Goal: Navigation & Orientation: Find specific page/section

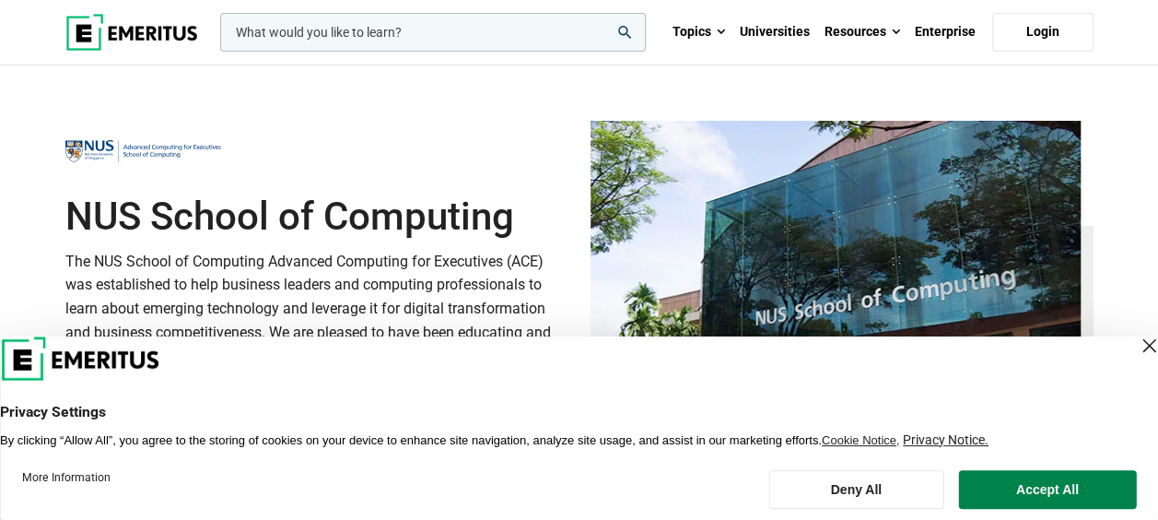
drag, startPoint x: 1119, startPoint y: 345, endPoint x: 1033, endPoint y: 329, distance: 87.1
click at [1096, 340] on header "Privacy Settings By clicking “Allow All”, you agree to the storing of cookies o…" at bounding box center [579, 391] width 1158 height 111
click at [1136, 339] on div "Close Layer" at bounding box center [1149, 346] width 26 height 26
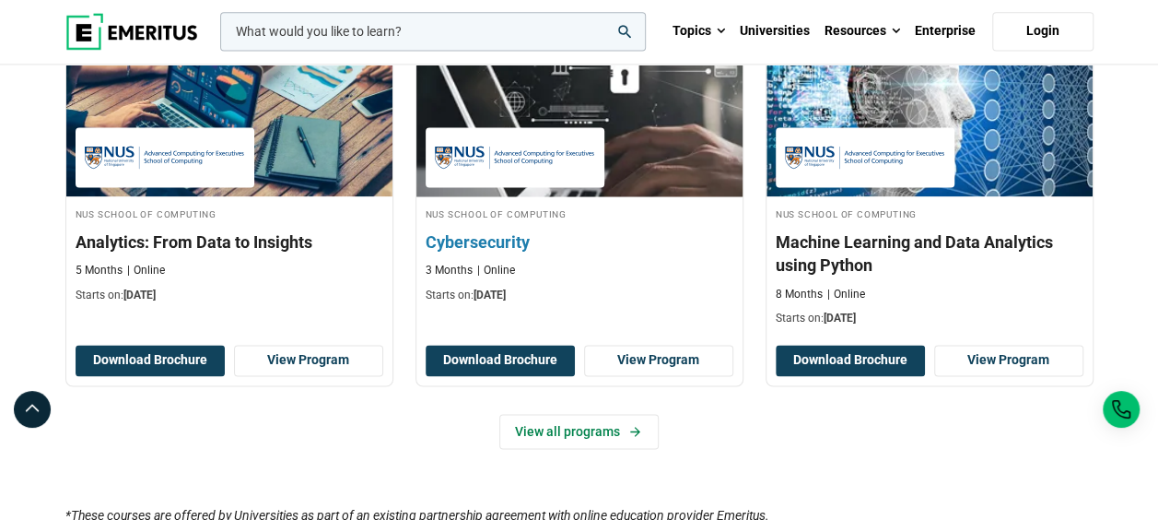
scroll to position [1270, 0]
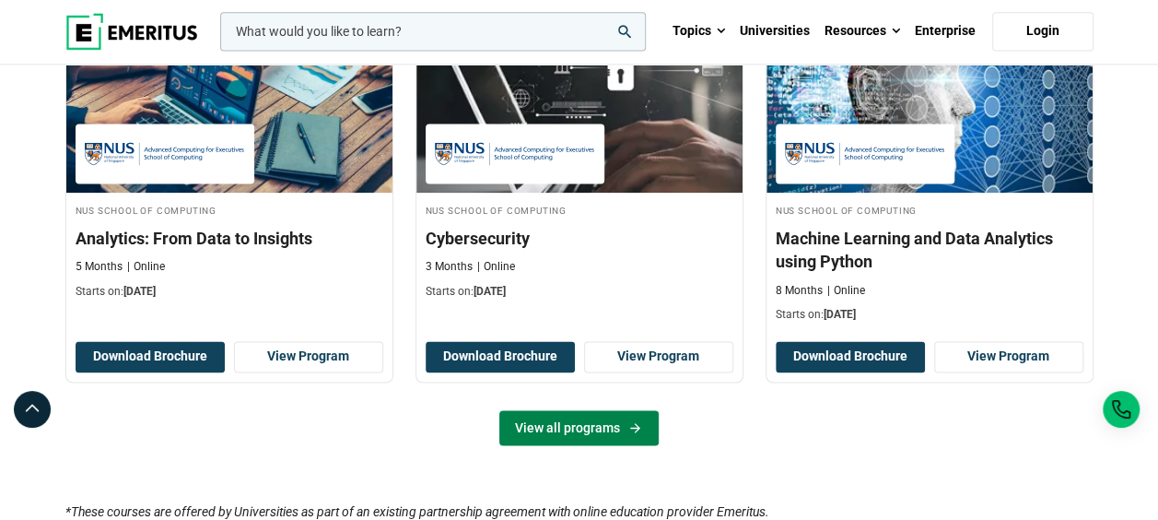
click at [570, 410] on link "View all programs" at bounding box center [578, 427] width 159 height 35
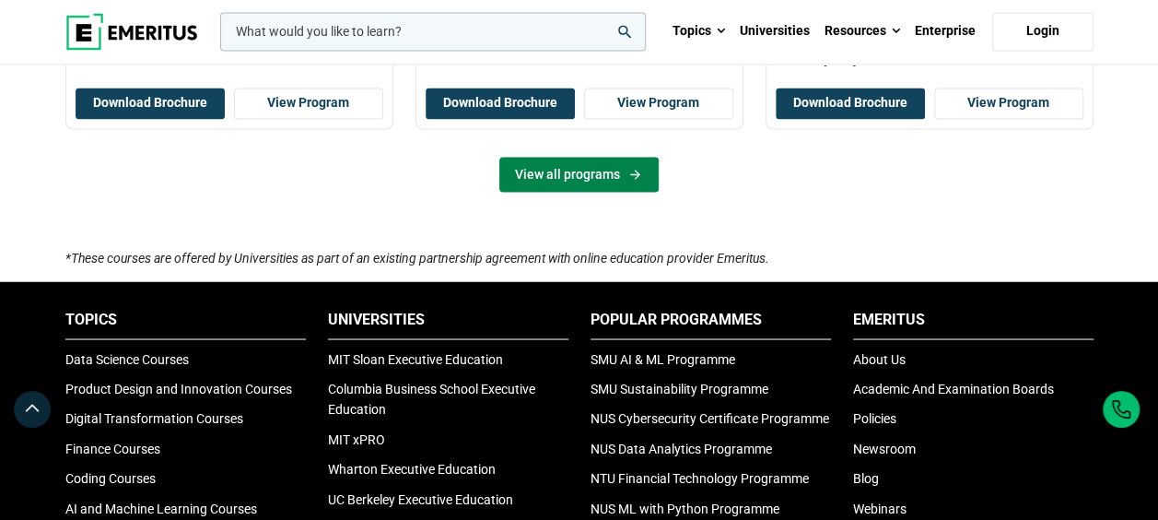
scroll to position [1524, 0]
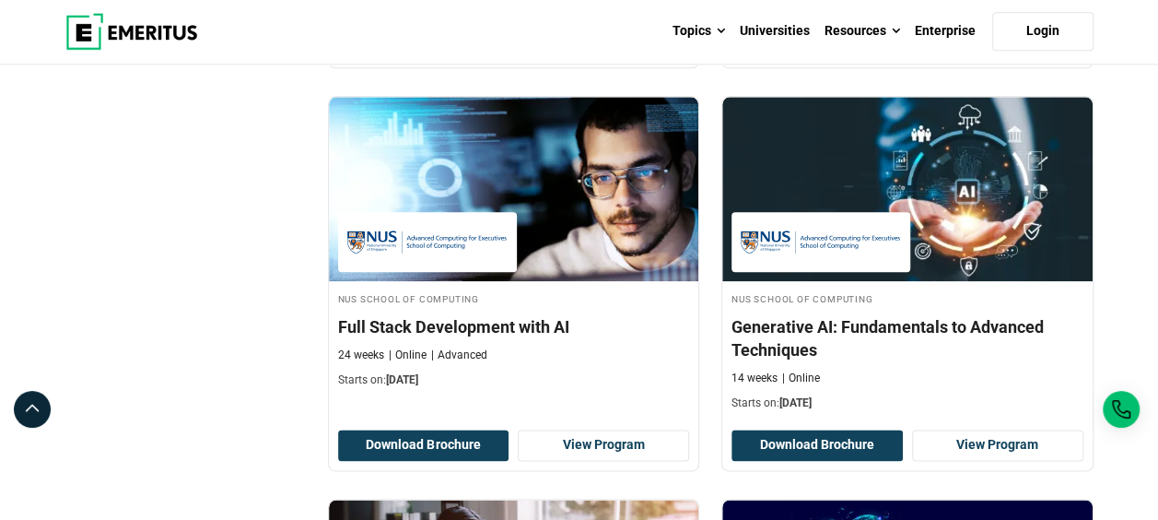
scroll to position [1021, 0]
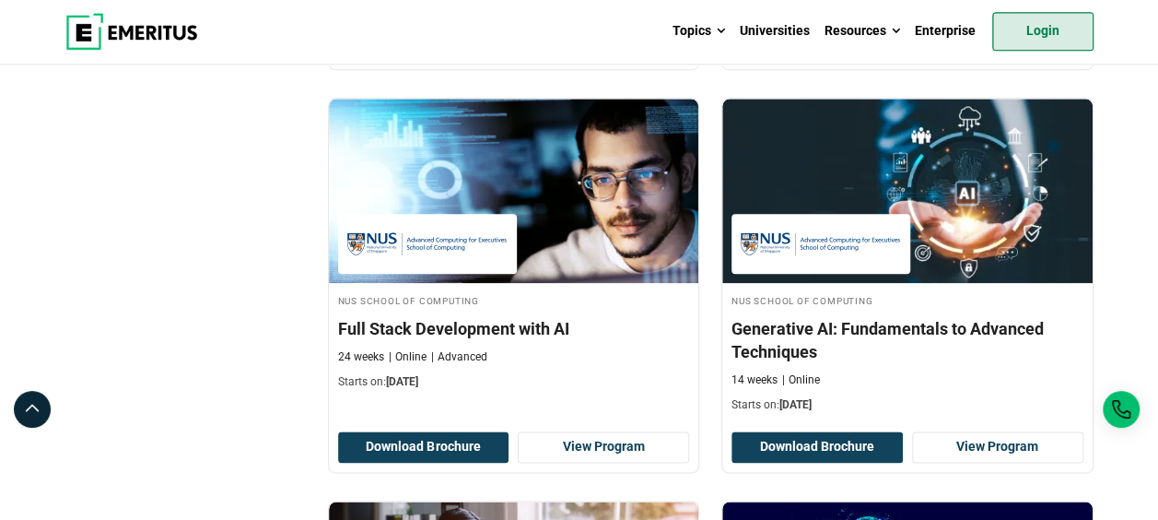
click at [1036, 42] on link "Login" at bounding box center [1042, 31] width 101 height 39
